Goal: Download file/media

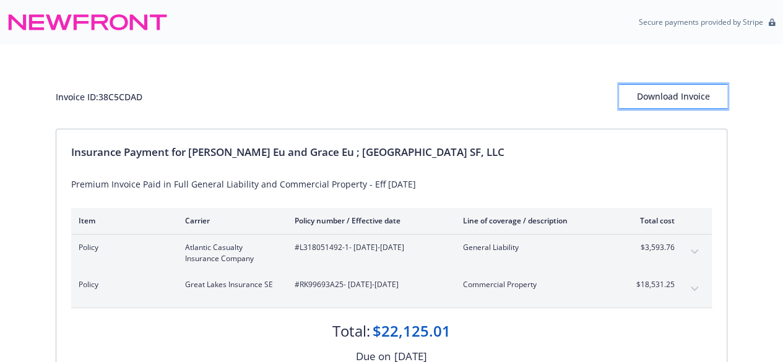
click at [651, 93] on div "Download Invoice" at bounding box center [673, 97] width 108 height 24
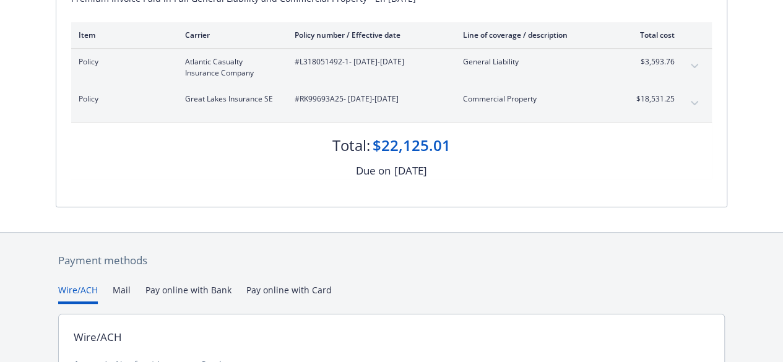
scroll to position [310, 0]
